Goal: Book appointment/travel/reservation

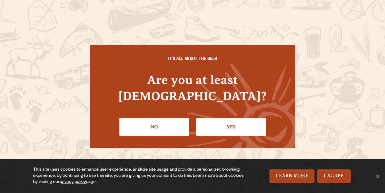
click at [234, 118] on link "Yes" at bounding box center [231, 127] width 70 height 18
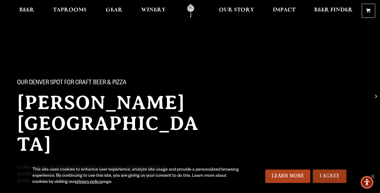
click at [325, 174] on link "I Agree" at bounding box center [330, 175] width 34 height 13
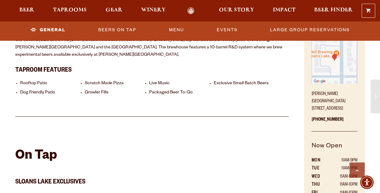
scroll to position [253, 0]
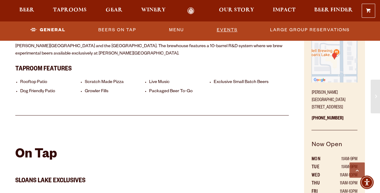
click at [232, 31] on link "Events" at bounding box center [227, 30] width 26 height 14
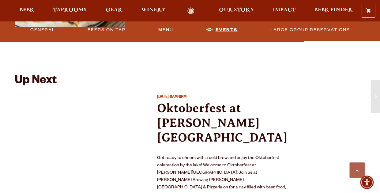
scroll to position [1237, 0]
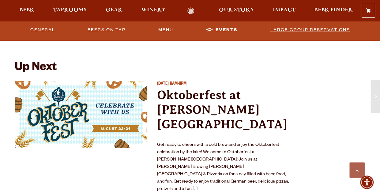
click at [286, 27] on link "Large Group Reservations" at bounding box center [310, 30] width 84 height 14
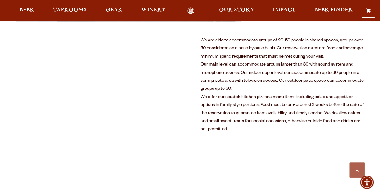
scroll to position [317, 0]
